Goal: Task Accomplishment & Management: Manage account settings

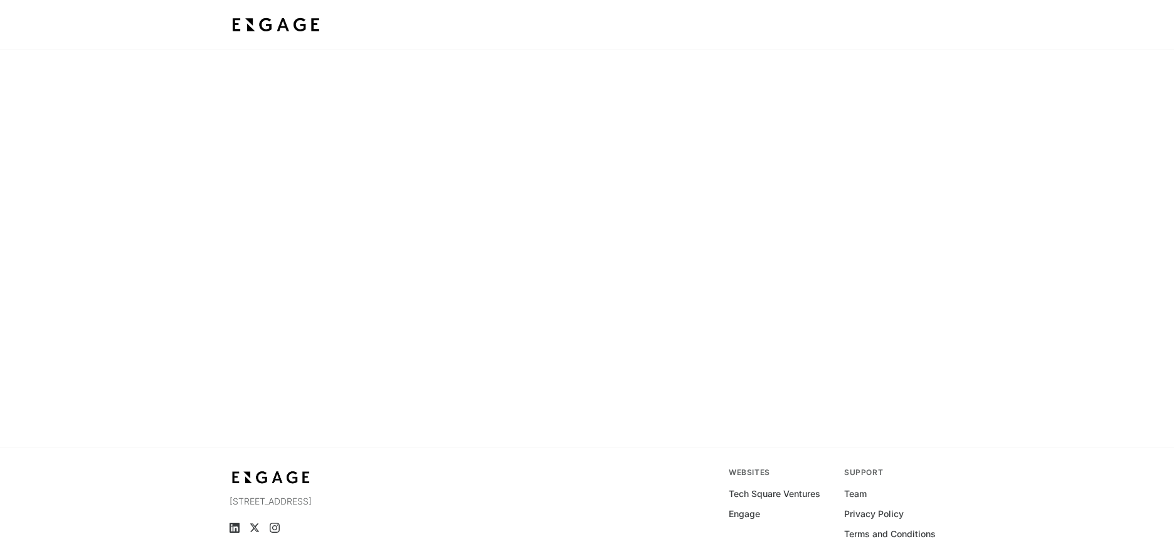
click at [294, 26] on img at bounding box center [276, 25] width 93 height 23
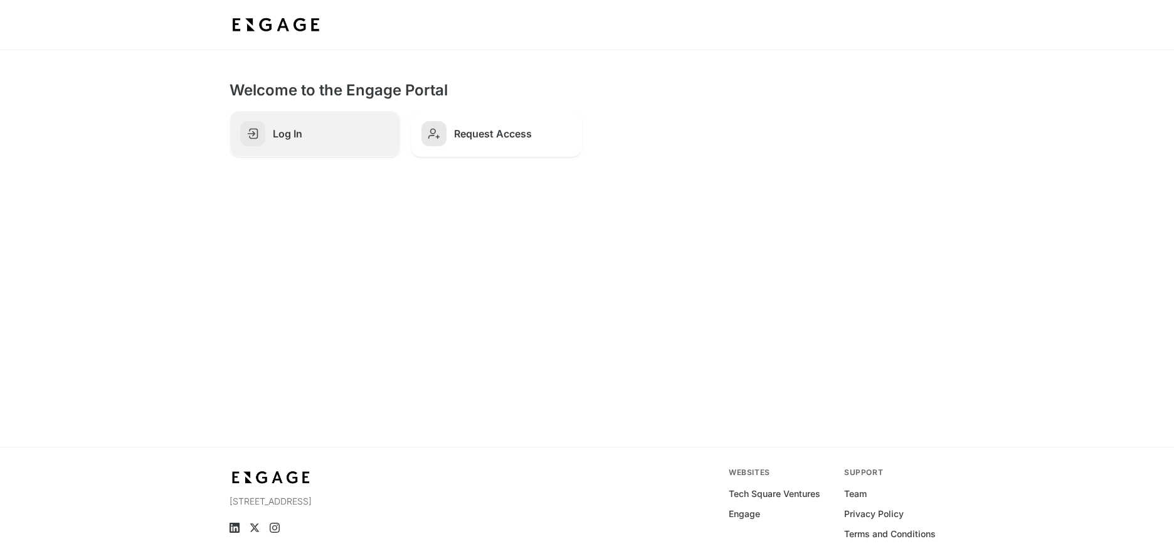
click at [297, 146] on link "Log In" at bounding box center [315, 133] width 171 height 46
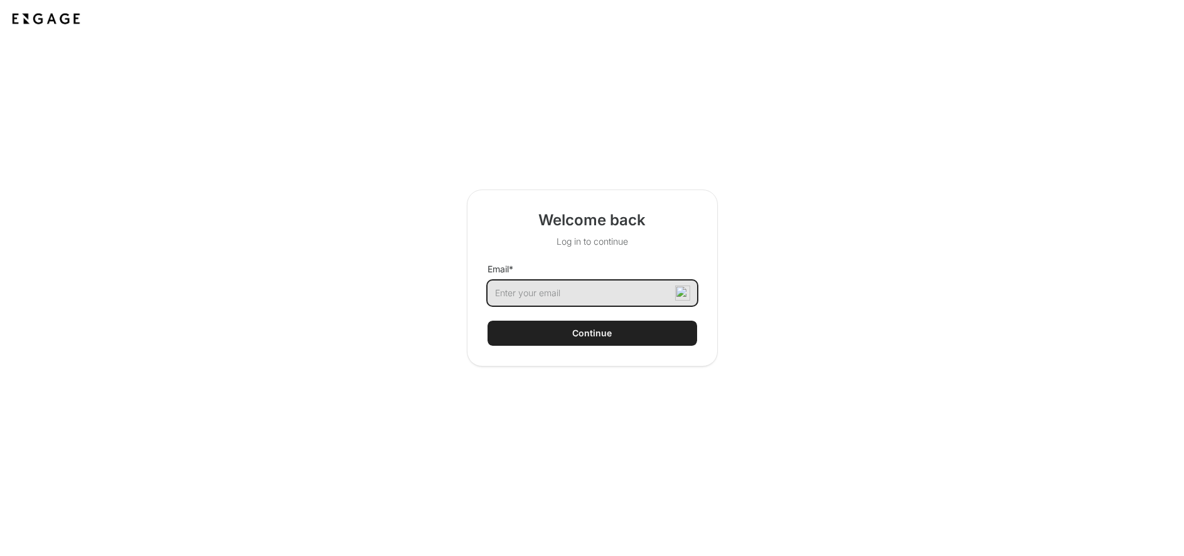
click at [522, 292] on input "Email *" at bounding box center [592, 292] width 210 height 25
type input "afeltss@flydexa.com"
click at [518, 331] on button "Continue" at bounding box center [592, 333] width 210 height 25
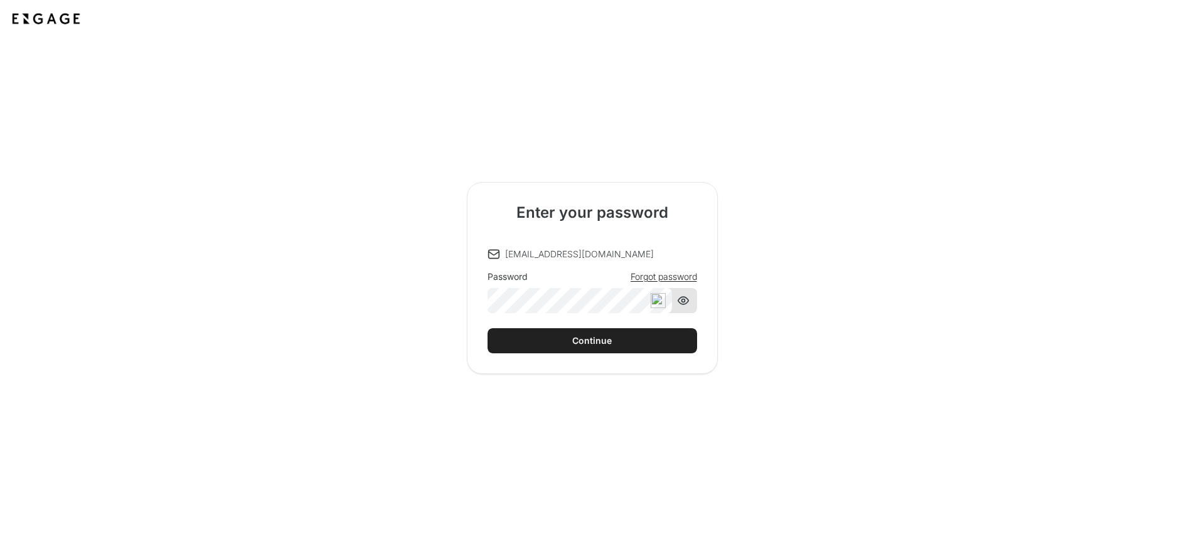
click at [600, 346] on div "Continue" at bounding box center [592, 340] width 40 height 13
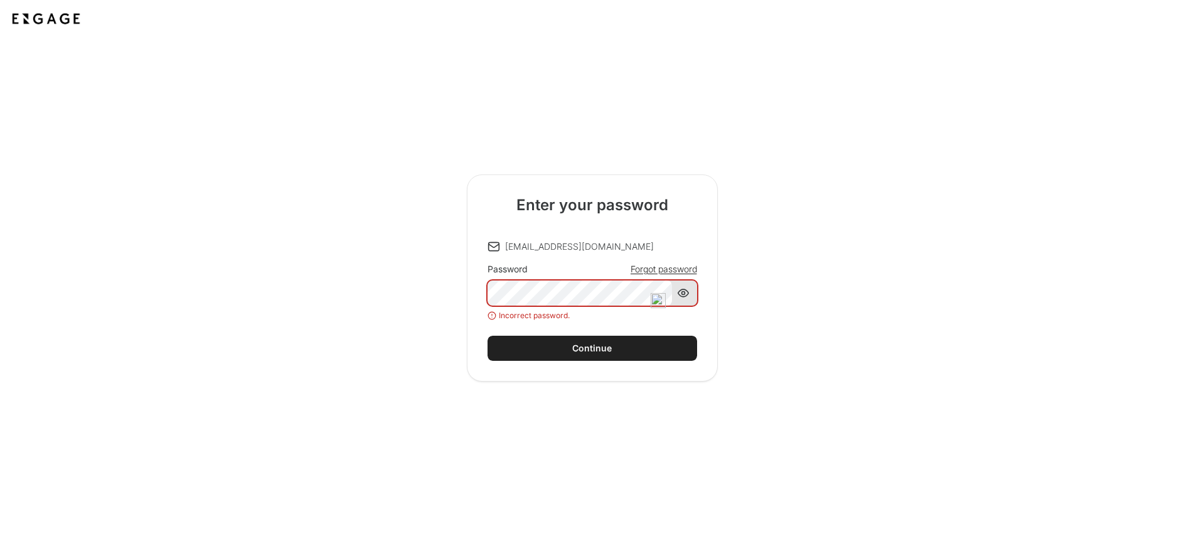
click at [642, 270] on span "Forgot password" at bounding box center [663, 269] width 66 height 13
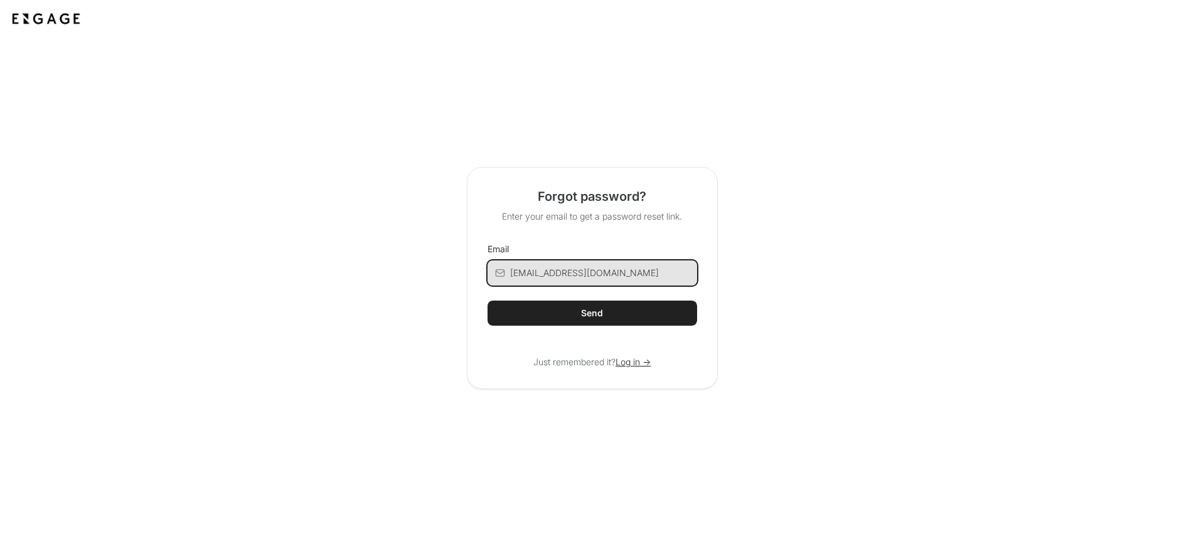
click at [534, 275] on input "[EMAIL_ADDRESS][DOMAIN_NAME]" at bounding box center [603, 272] width 187 height 25
type input "[EMAIL_ADDRESS][DOMAIN_NAME]"
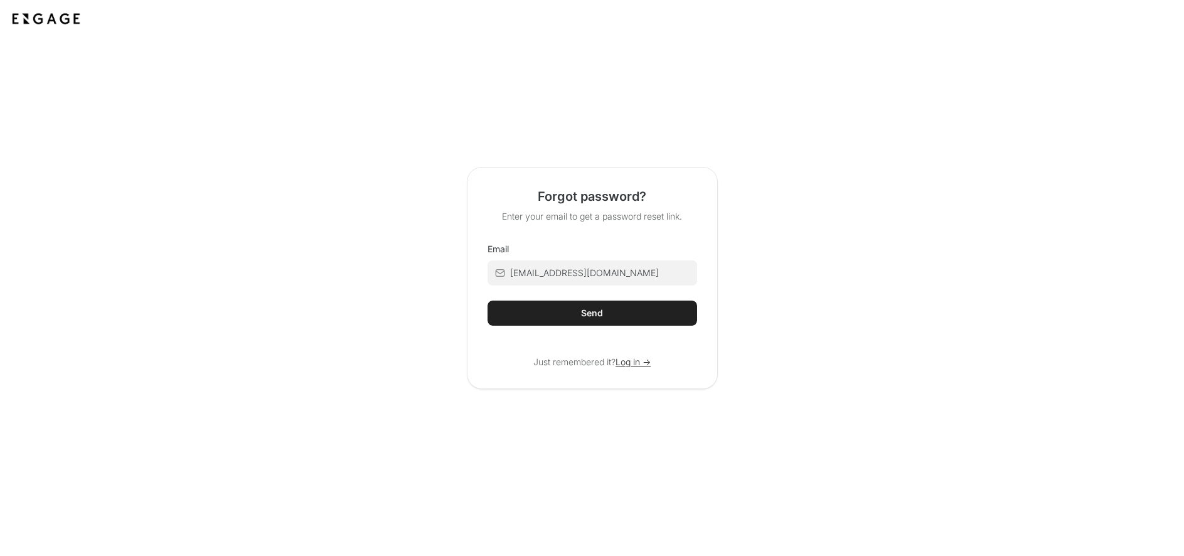
click at [550, 307] on button "Send" at bounding box center [592, 312] width 210 height 25
